Goal: Task Accomplishment & Management: Use online tool/utility

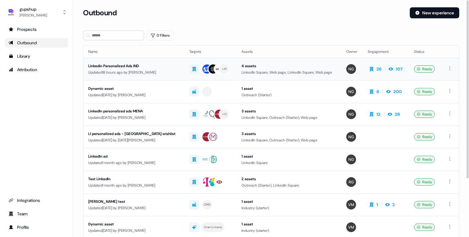
click at [145, 70] on div "Updated 18 hours ago by [PERSON_NAME]" at bounding box center [133, 72] width 91 height 6
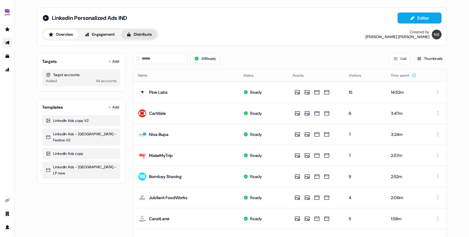
click at [138, 30] on button "Distribute" at bounding box center [139, 35] width 36 height 10
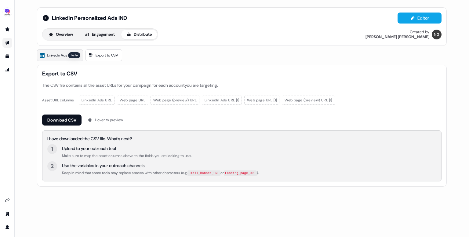
click at [67, 57] on span "LinkedIn Ads" at bounding box center [57, 55] width 20 height 6
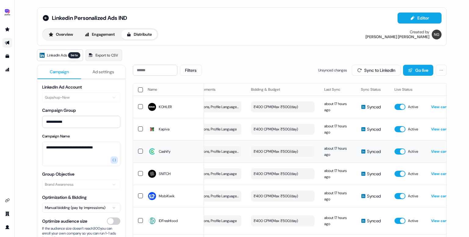
scroll to position [0, 172]
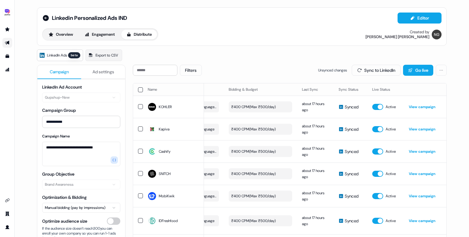
click at [138, 89] on button "button" at bounding box center [140, 89] width 5 height 5
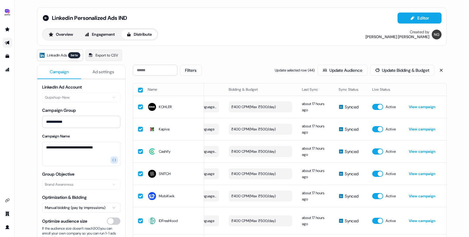
click at [139, 90] on button "button" at bounding box center [140, 90] width 5 height 5
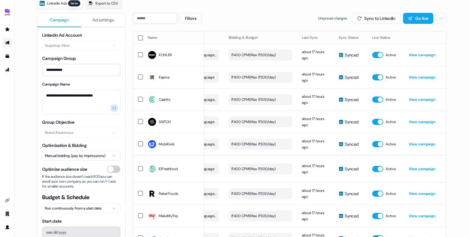
scroll to position [0, 0]
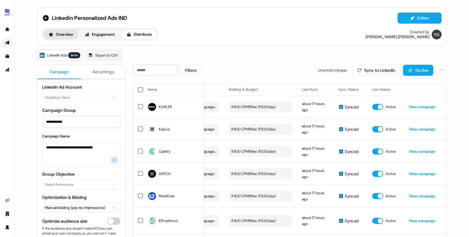
click at [63, 33] on button "Overview" at bounding box center [60, 35] width 35 height 10
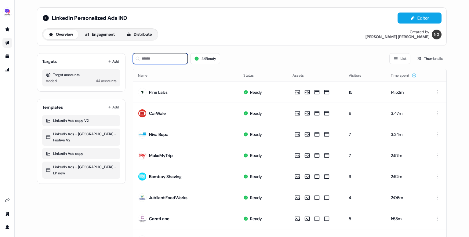
click at [163, 57] on input at bounding box center [160, 58] width 55 height 11
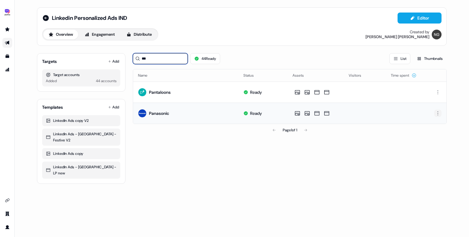
type input "***"
click at [439, 113] on html "For the best experience switch devices to a bigger screen. Go to [DOMAIN_NAME] …" at bounding box center [234, 118] width 469 height 237
click at [430, 134] on span "Delete" at bounding box center [426, 133] width 11 height 5
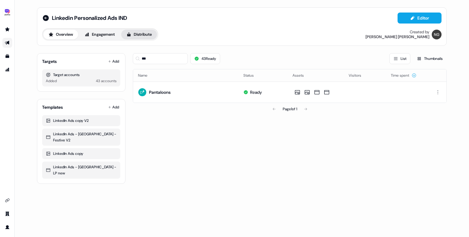
click at [143, 37] on button "Distribute" at bounding box center [139, 35] width 36 height 10
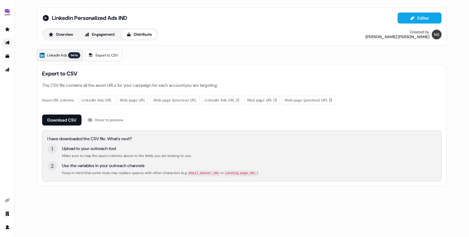
click at [58, 55] on span "LinkedIn Ads" at bounding box center [57, 55] width 20 height 6
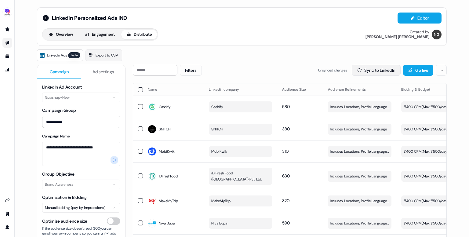
click at [366, 72] on button "Sync to LinkedIn" at bounding box center [375, 70] width 49 height 11
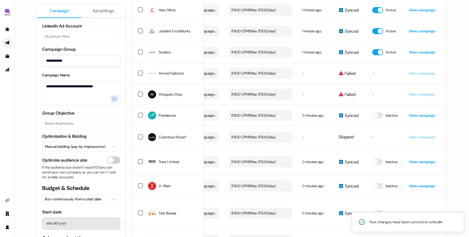
scroll to position [629, 0]
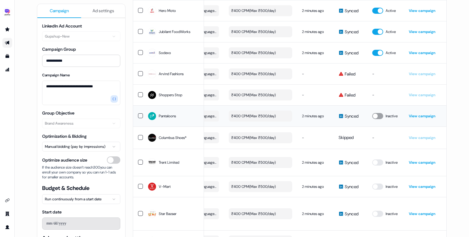
click at [380, 113] on button "button" at bounding box center [377, 116] width 11 height 6
click at [378, 159] on button "button" at bounding box center [377, 162] width 11 height 6
click at [377, 183] on button "button" at bounding box center [377, 186] width 11 height 6
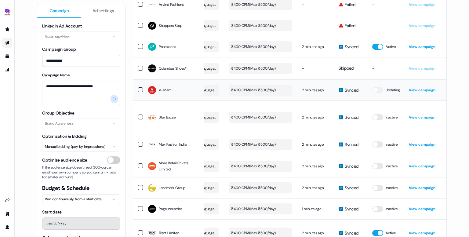
scroll to position [699, 0]
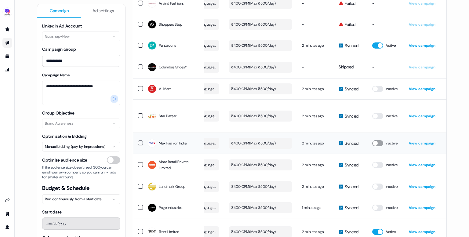
click at [378, 140] on button "button" at bounding box center [377, 143] width 11 height 6
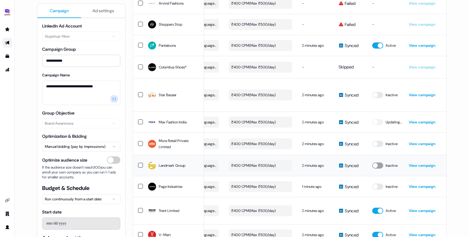
click at [378, 162] on button "button" at bounding box center [377, 165] width 11 height 6
click at [378, 141] on button "button" at bounding box center [377, 144] width 11 height 6
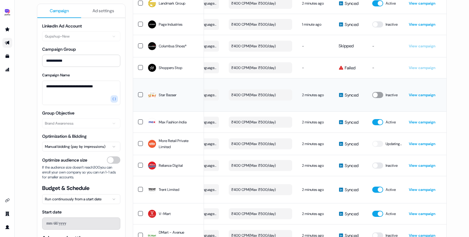
click at [379, 92] on button "button" at bounding box center [377, 95] width 11 height 6
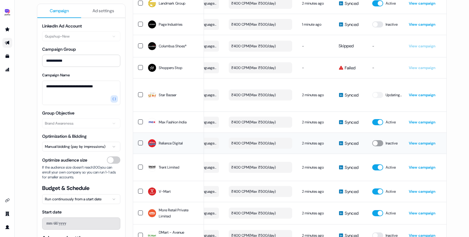
click at [379, 140] on button "button" at bounding box center [377, 143] width 11 height 6
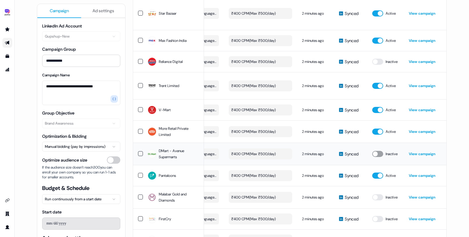
scroll to position [802, 0]
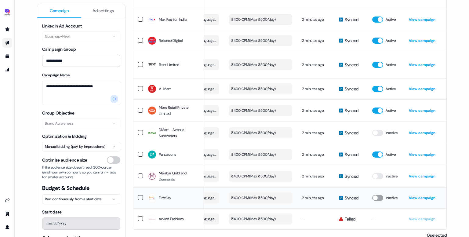
click at [378, 195] on button "button" at bounding box center [377, 198] width 11 height 6
click at [376, 173] on button "button" at bounding box center [377, 176] width 11 height 6
click at [377, 130] on button "button" at bounding box center [377, 133] width 11 height 6
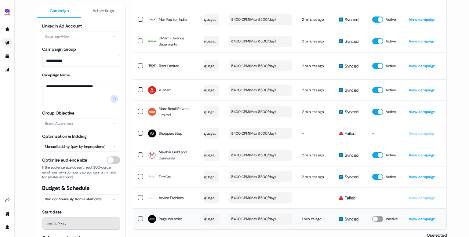
click at [378, 216] on button "button" at bounding box center [377, 219] width 11 height 6
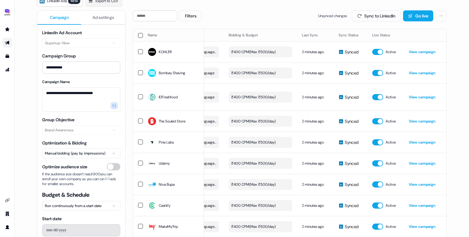
scroll to position [0, 0]
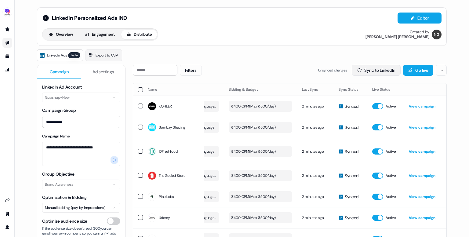
click at [366, 72] on button "Sync to LinkedIn" at bounding box center [375, 70] width 49 height 11
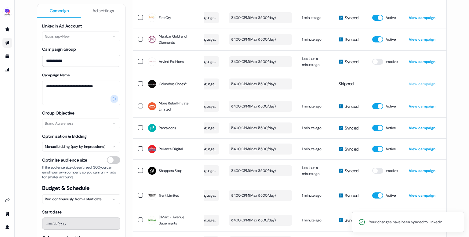
scroll to position [804, 0]
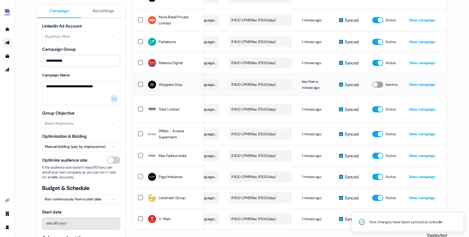
click at [376, 81] on button "button" at bounding box center [377, 84] width 11 height 6
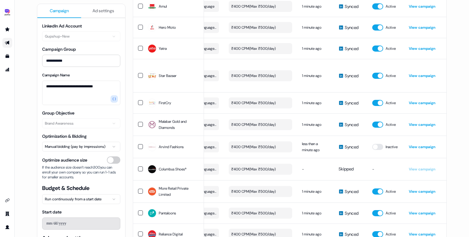
scroll to position [634, 0]
click at [376, 143] on button "button" at bounding box center [377, 146] width 11 height 6
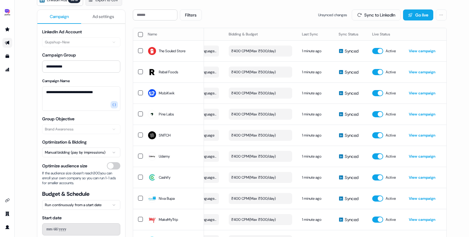
scroll to position [0, 0]
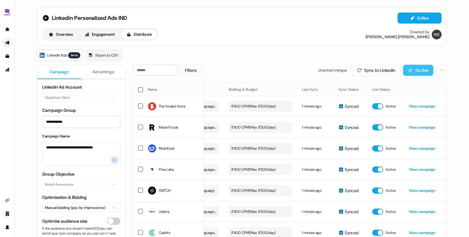
click at [415, 75] on button "Go live" at bounding box center [418, 70] width 30 height 11
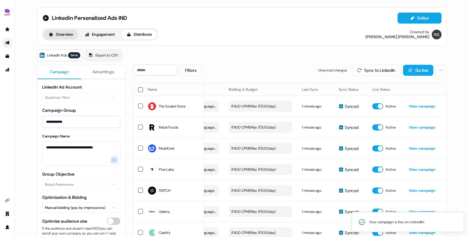
click at [61, 39] on button "Overview" at bounding box center [60, 35] width 35 height 10
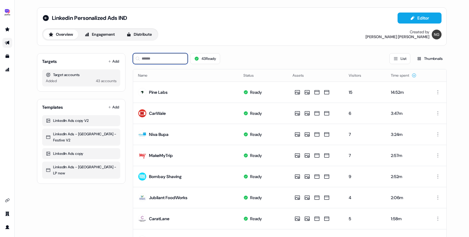
click at [154, 56] on input at bounding box center [160, 58] width 55 height 11
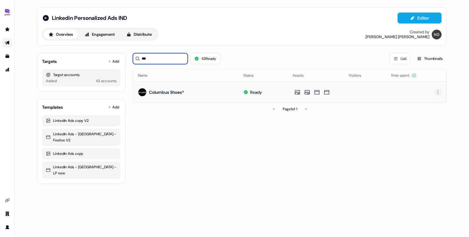
type input "***"
click at [436, 91] on html "For the best experience switch devices to a bigger screen. Go to [DOMAIN_NAME] …" at bounding box center [234, 118] width 469 height 237
click at [431, 115] on span "Delete" at bounding box center [426, 112] width 11 height 5
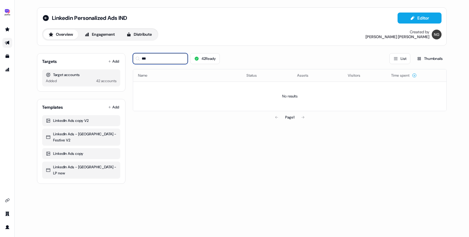
click at [182, 58] on input "***" at bounding box center [160, 58] width 55 height 11
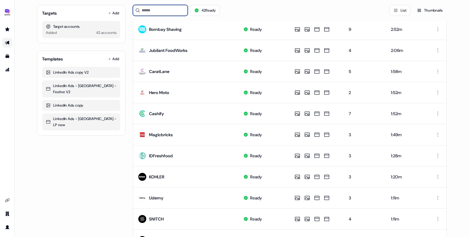
scroll to position [284, 0]
